Goal: Feedback & Contribution: Leave review/rating

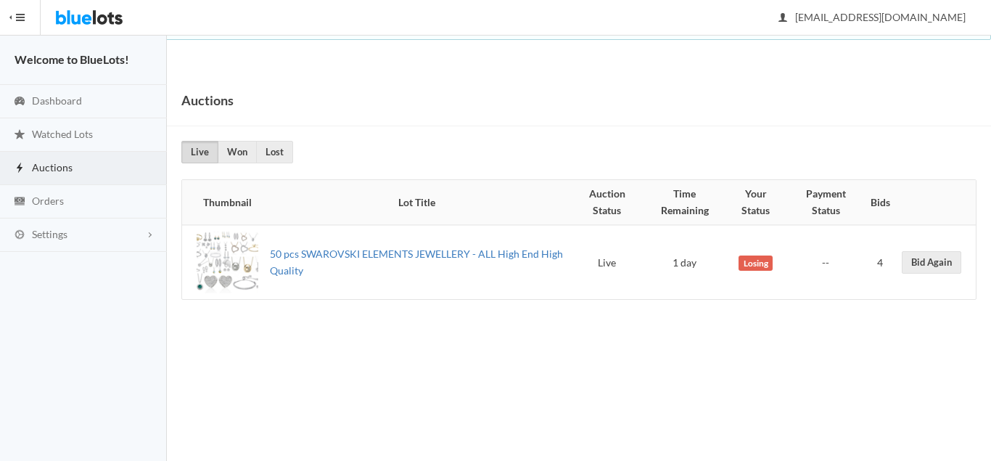
click at [414, 253] on link "50 pcs SWAROVSKI ELEMENTS JEWELLERY - ALL High End High Quality" at bounding box center [416, 261] width 293 height 29
click at [91, 12] on img at bounding box center [89, 17] width 68 height 35
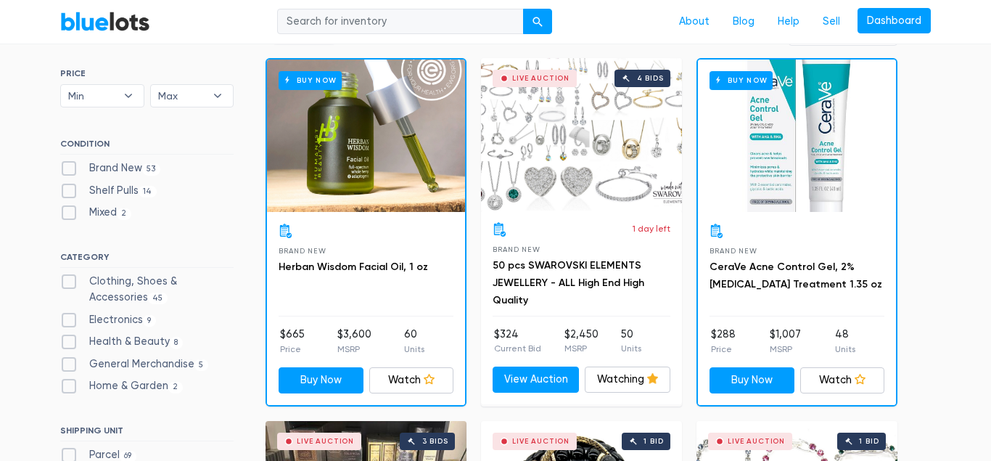
scroll to position [444, 0]
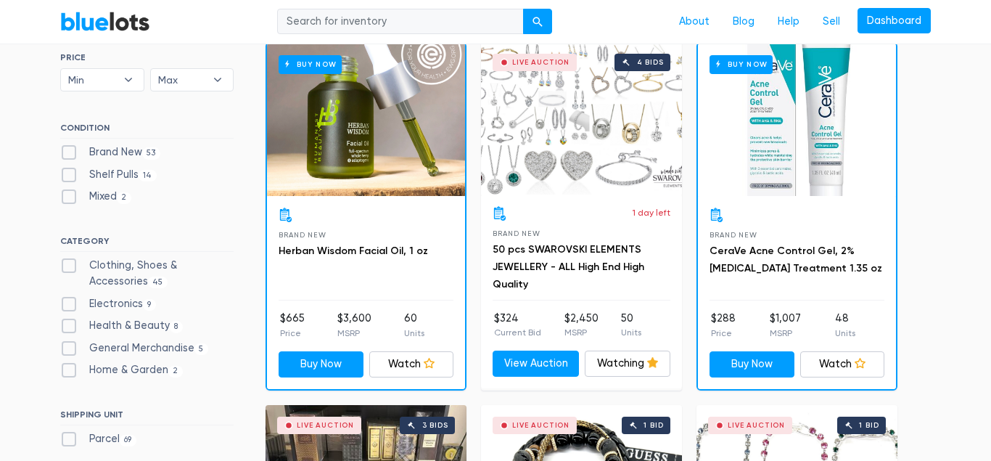
click at [67, 147] on label "Brand New 53" at bounding box center [110, 152] width 100 height 16
click at [67, 147] on New"] "Brand New 53" at bounding box center [64, 148] width 9 height 9
checkbox New"] "true"
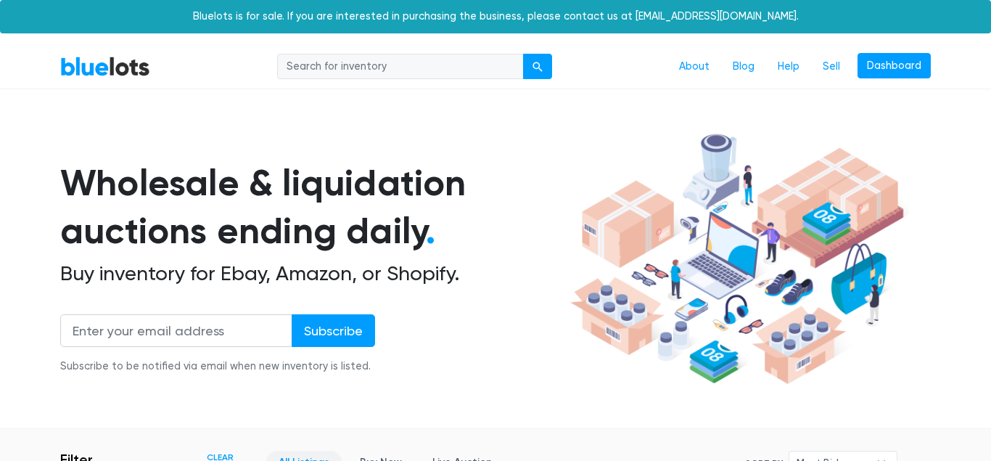
checkbox Accessories"] "true"
click at [890, 67] on link "Dashboard" at bounding box center [894, 66] width 73 height 26
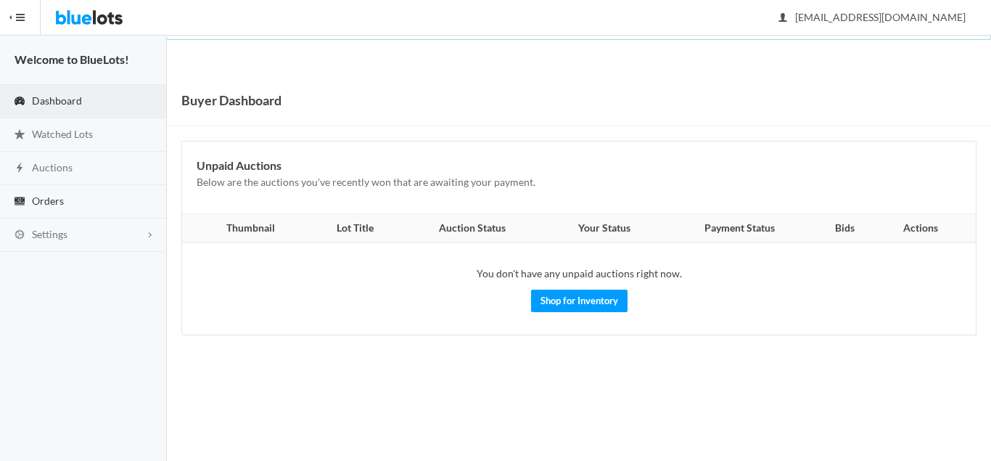
click at [75, 203] on link "Orders" at bounding box center [83, 201] width 167 height 33
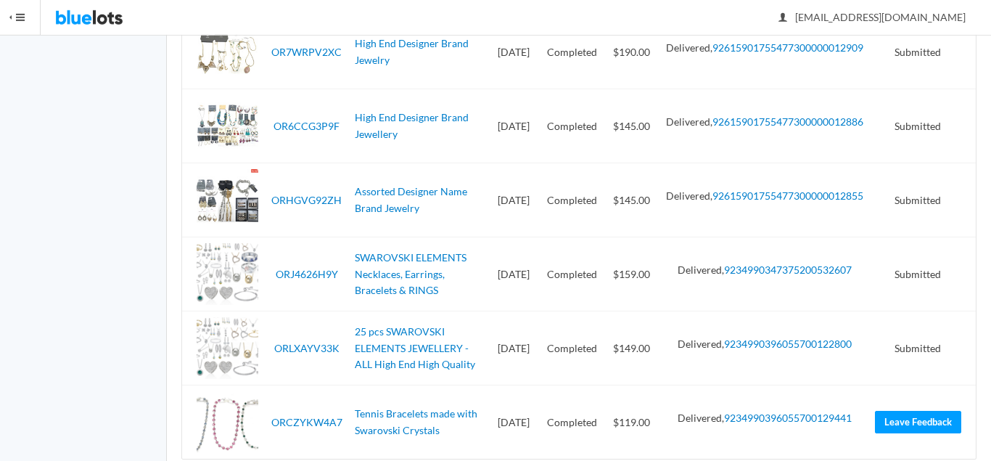
scroll to position [2259, 0]
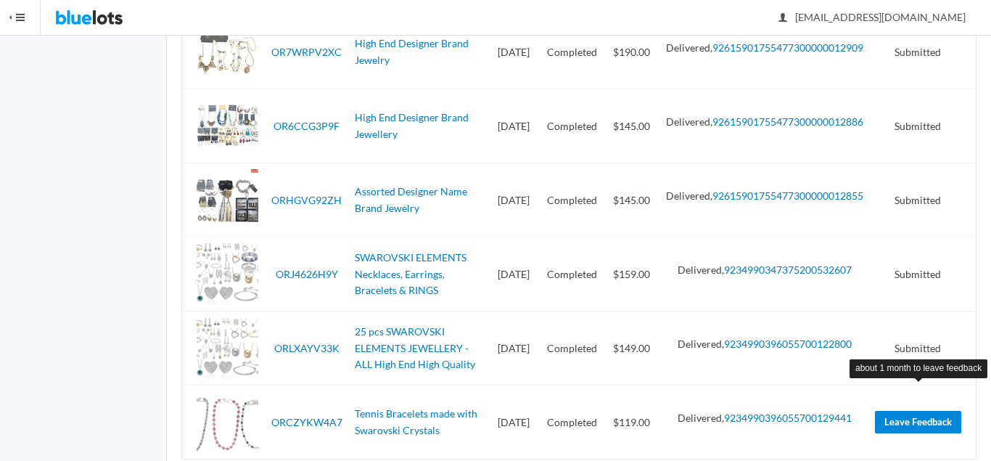
click at [915, 411] on link "Leave Feedback" at bounding box center [918, 422] width 86 height 22
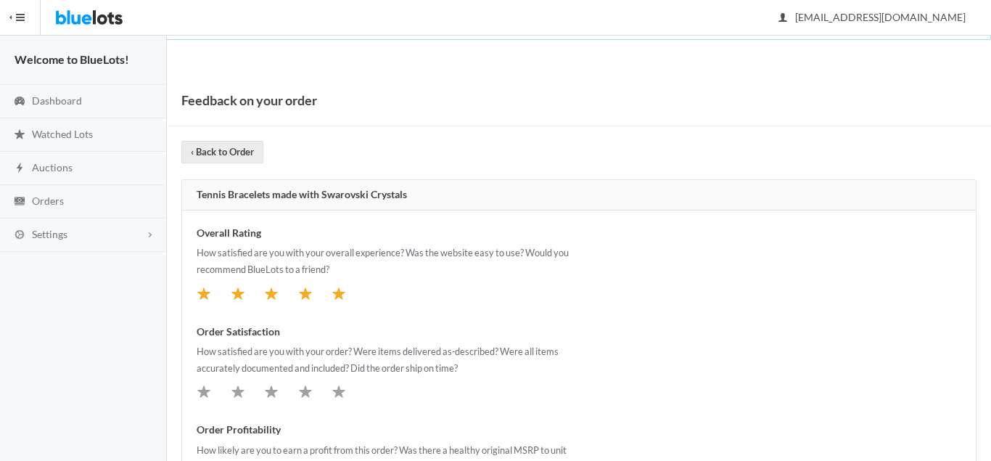
click at [338, 295] on icon "star" at bounding box center [338, 293] width 13 height 12
click at [338, 398] on icon "star" at bounding box center [339, 391] width 15 height 15
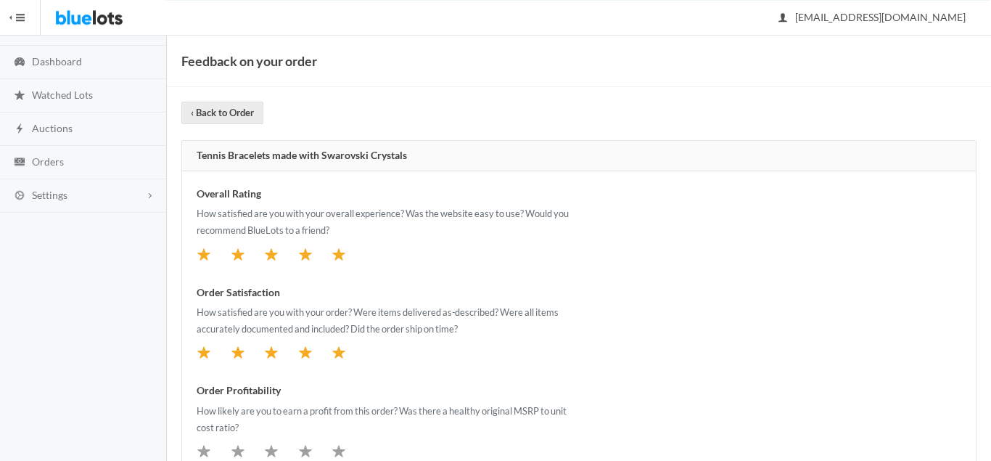
scroll to position [74, 0]
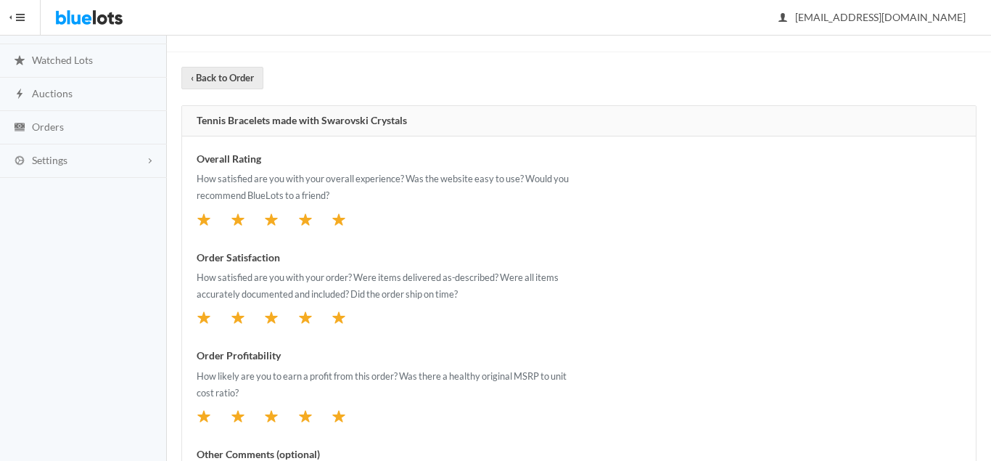
click at [336, 414] on icon "star" at bounding box center [339, 416] width 15 height 15
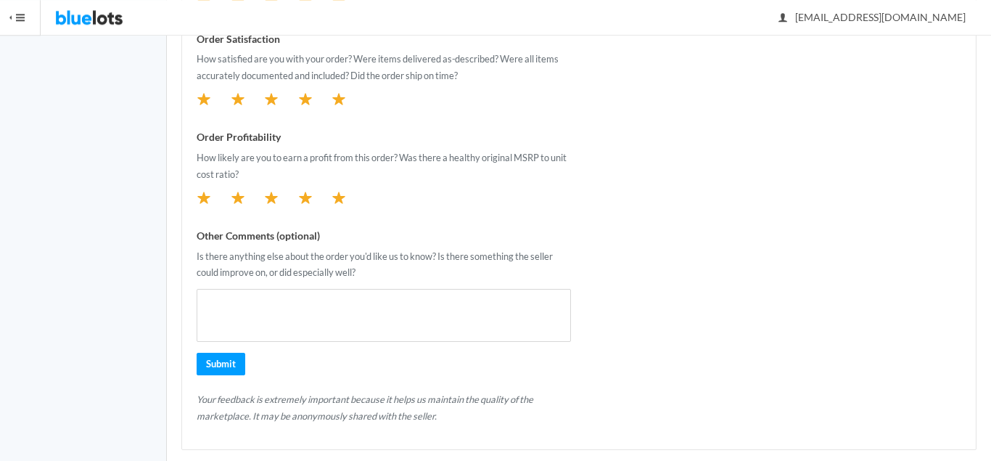
scroll to position [296, 0]
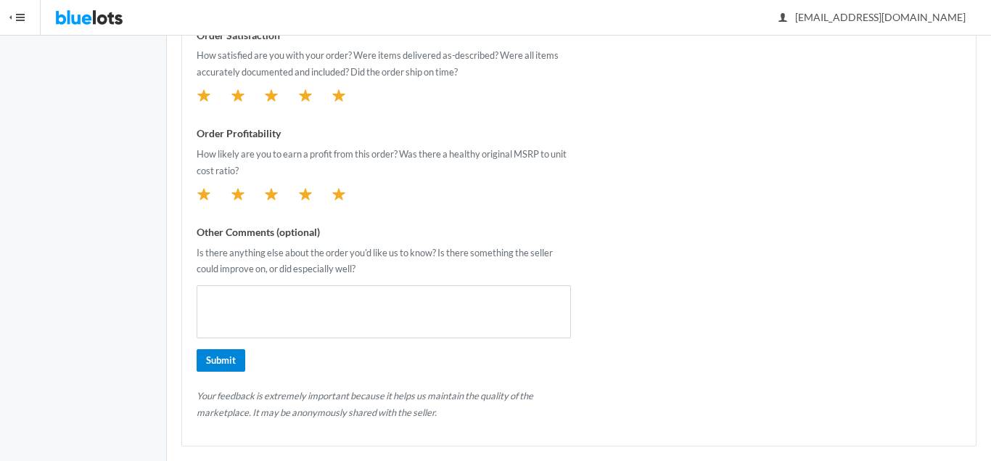
click at [226, 368] on input "Submit" at bounding box center [221, 360] width 49 height 22
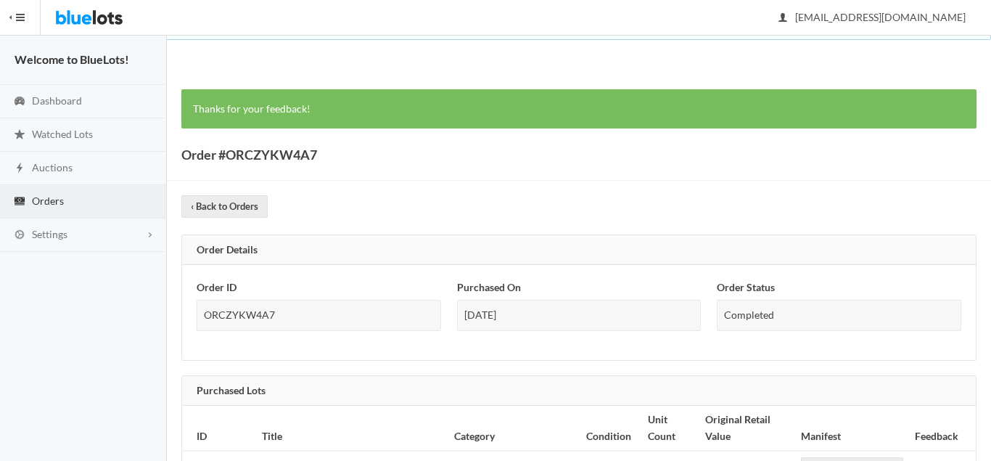
click at [69, 18] on img at bounding box center [89, 17] width 68 height 35
